Goal: Task Accomplishment & Management: Complete application form

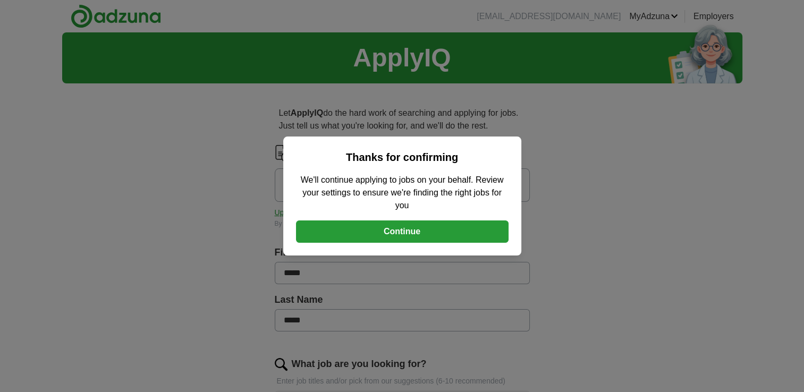
click at [444, 234] on button "Continue" at bounding box center [402, 231] width 212 height 22
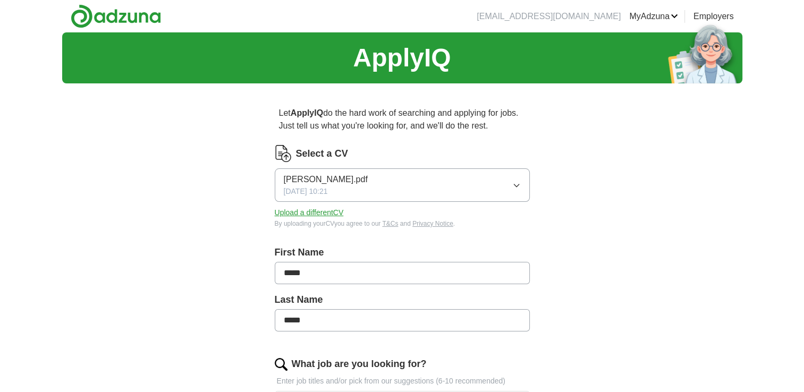
click at [515, 185] on icon "button" at bounding box center [516, 185] width 8 height 8
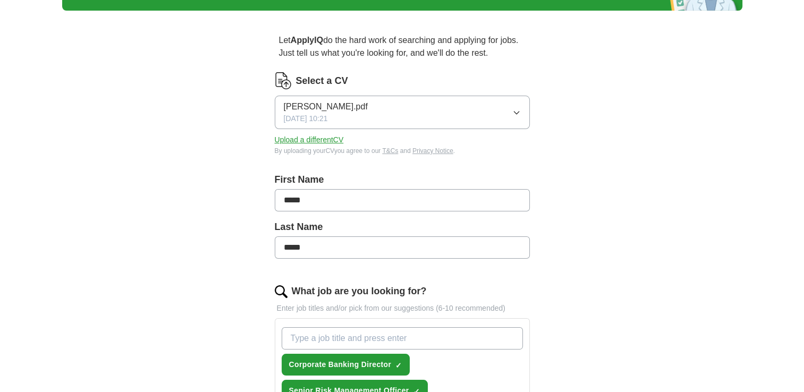
scroll to position [66, 0]
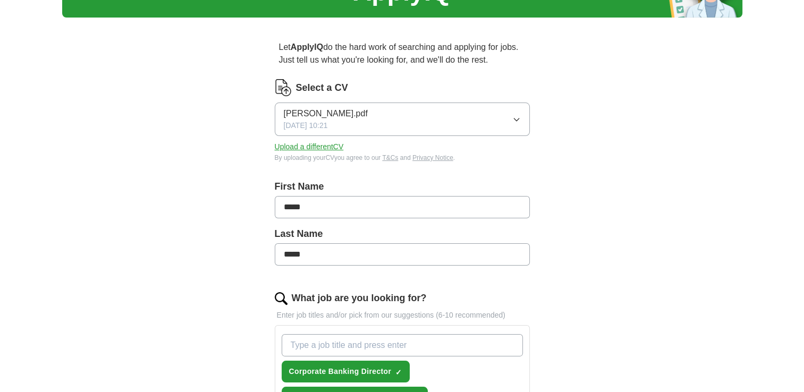
click at [336, 146] on button "Upload a different CV" at bounding box center [309, 146] width 69 height 11
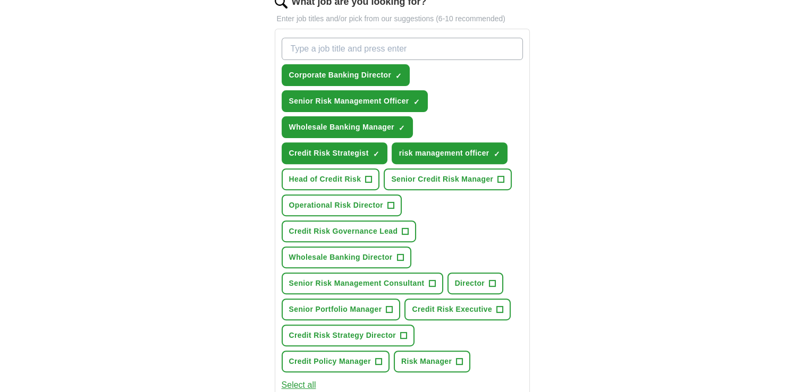
scroll to position [365, 0]
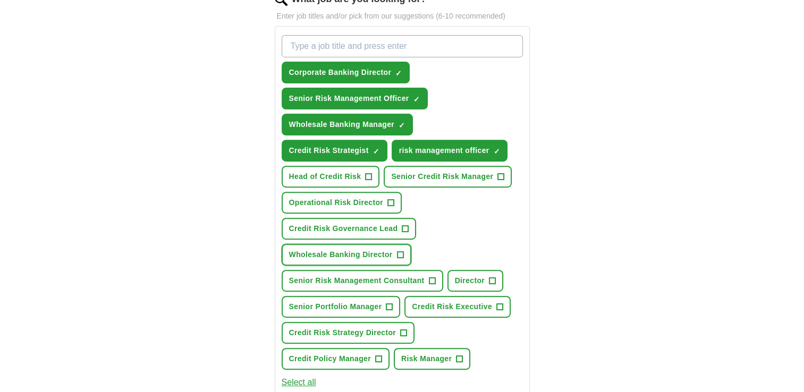
click at [394, 251] on button "Wholesale Banking Director +" at bounding box center [346, 255] width 130 height 22
click at [497, 303] on span "+" at bounding box center [499, 307] width 6 height 8
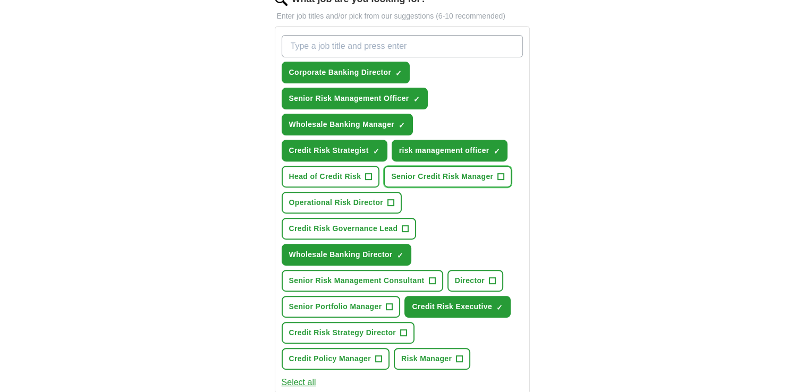
click at [391, 172] on span "Senior Credit Risk Manager" at bounding box center [442, 176] width 102 height 11
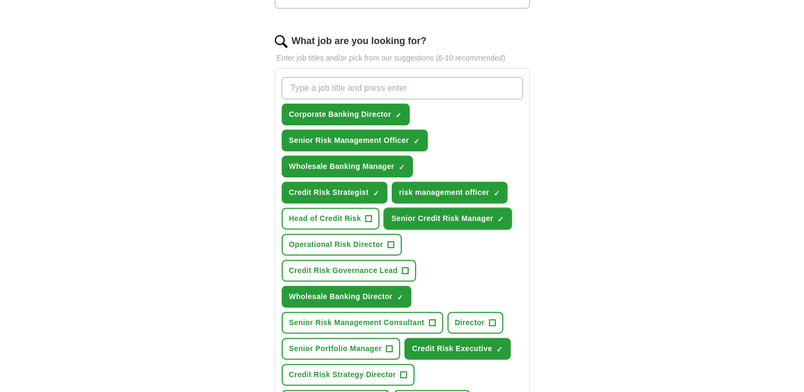
scroll to position [292, 0]
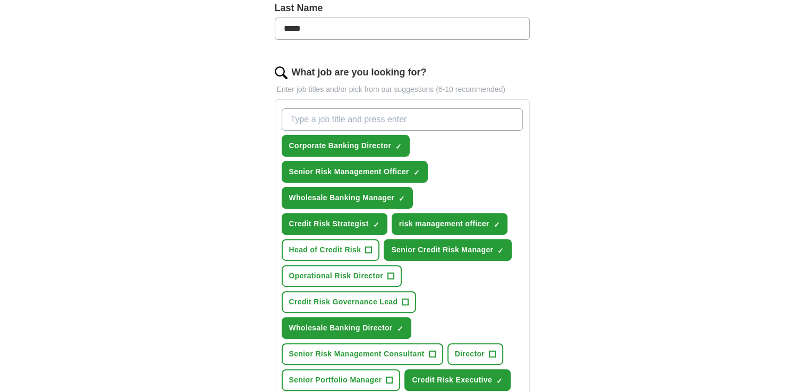
click at [409, 125] on input "What job are you looking for?" at bounding box center [401, 119] width 241 height 22
type input "Head of Corporate Banking"
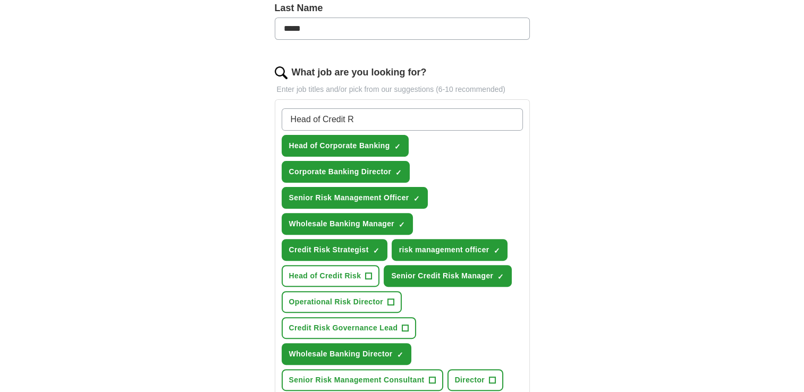
type input "Head of Credit"
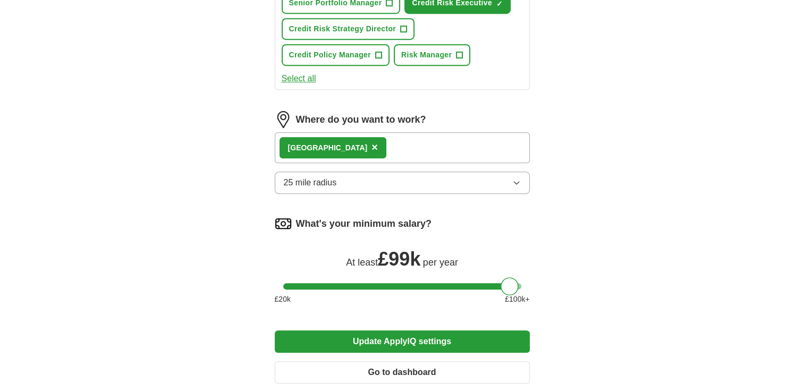
scroll to position [698, 0]
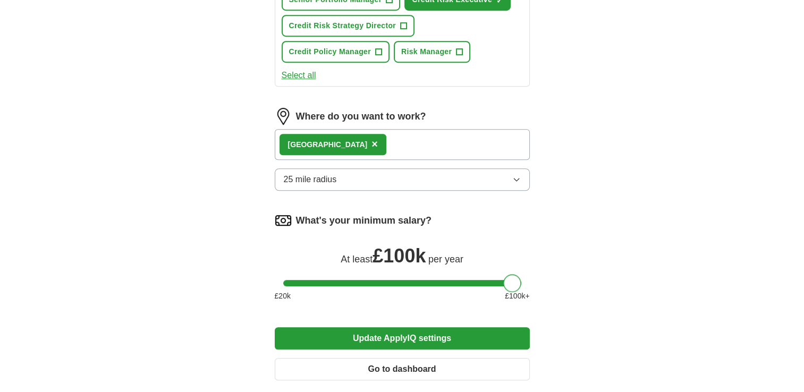
drag, startPoint x: 510, startPoint y: 279, endPoint x: 531, endPoint y: 281, distance: 20.8
click at [430, 328] on button "Update ApplyIQ settings" at bounding box center [402, 338] width 255 height 22
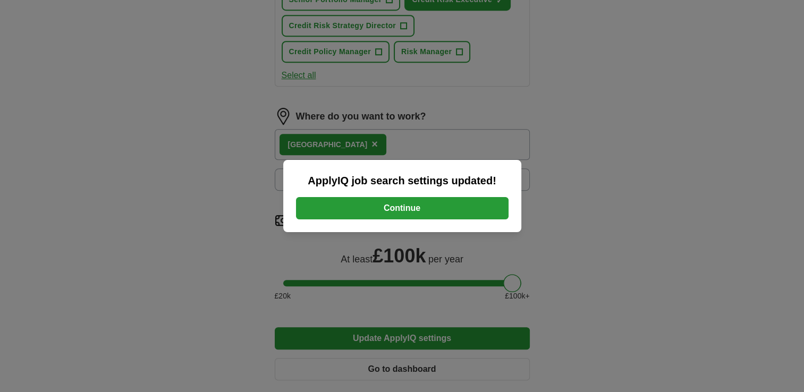
click at [423, 207] on button "Continue" at bounding box center [402, 208] width 212 height 22
